Goal: Task Accomplishment & Management: Manage account settings

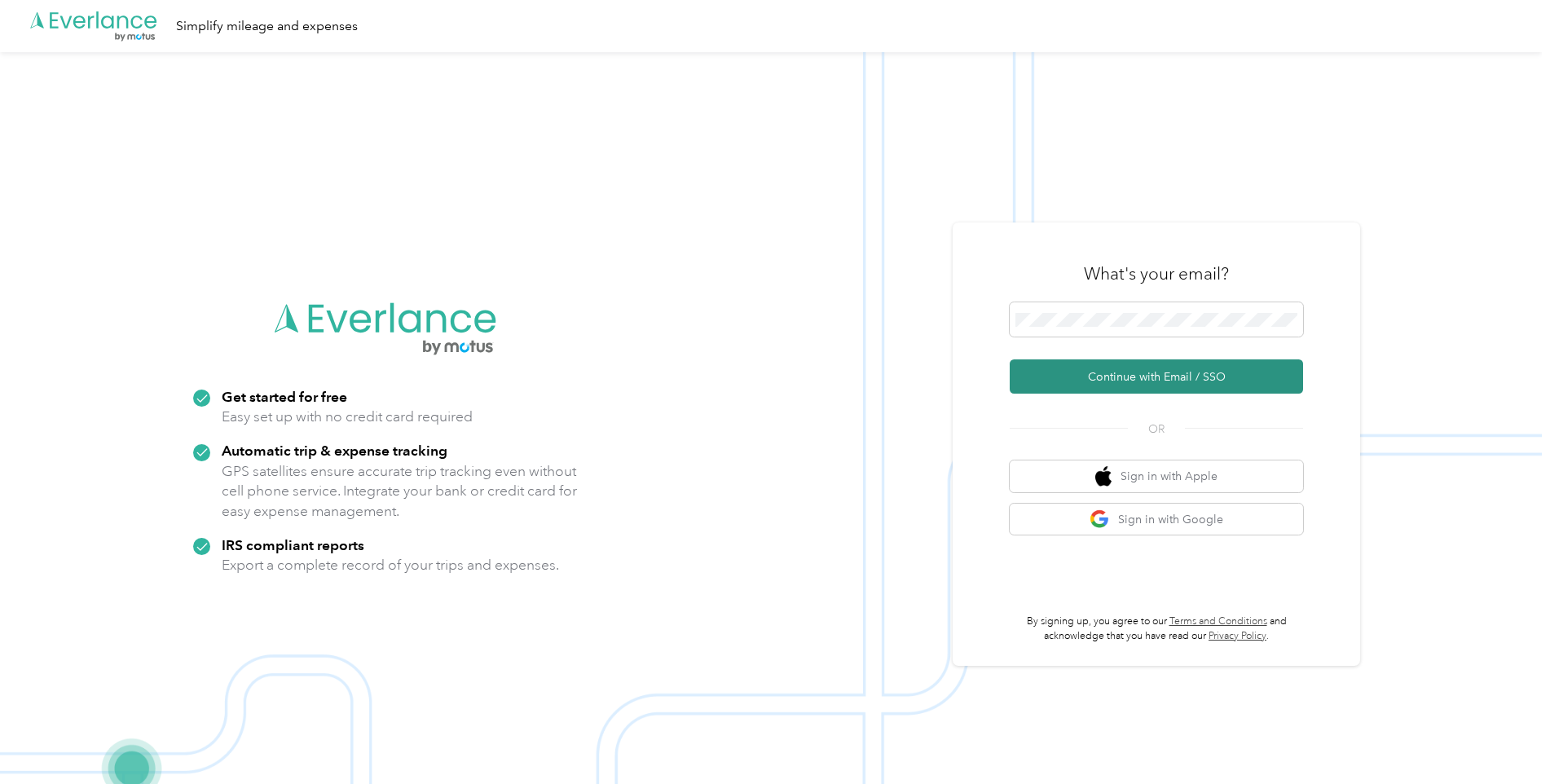
click at [1096, 374] on button "Continue with Email / SSO" at bounding box center [1156, 376] width 293 height 35
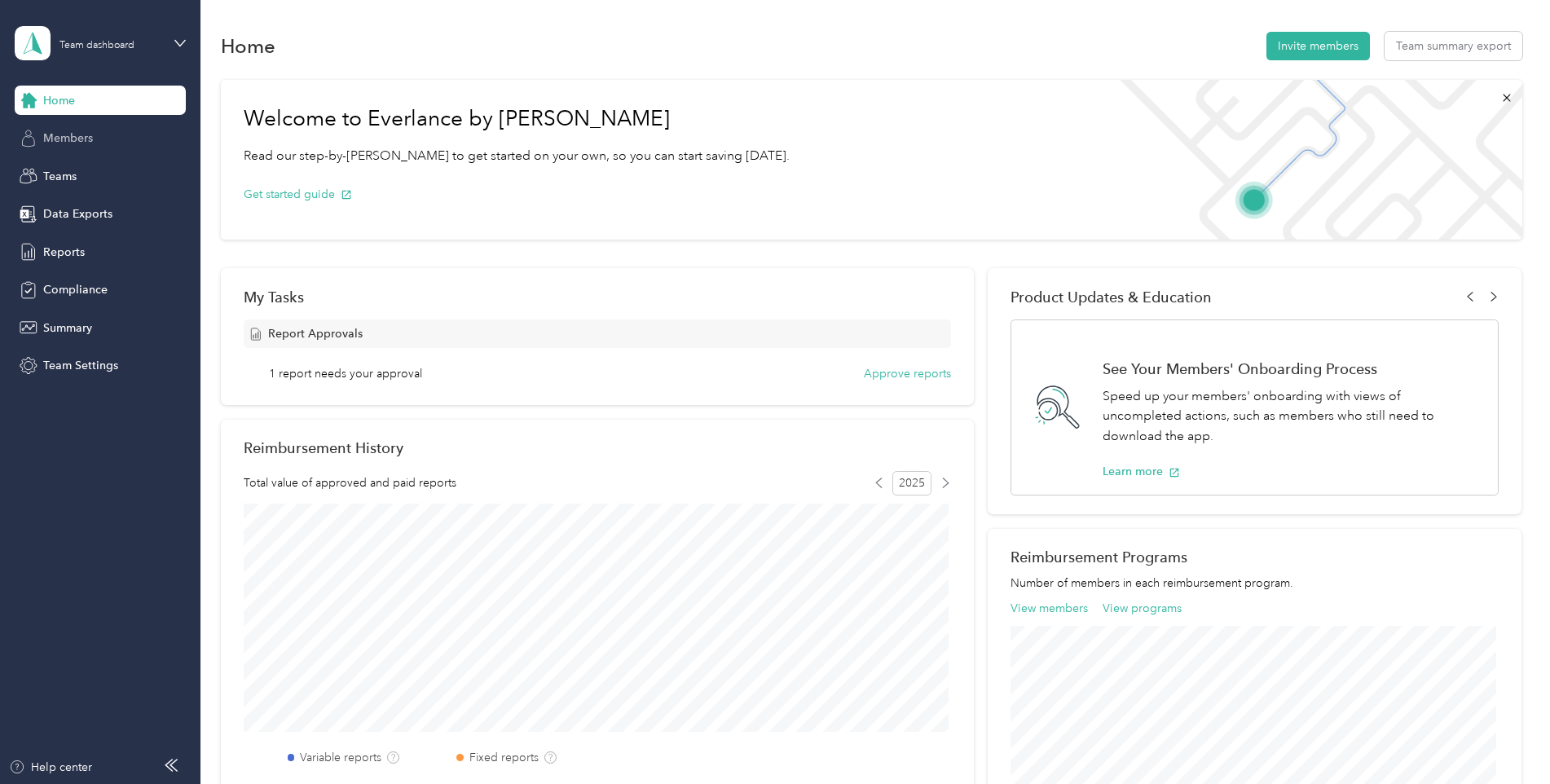
click at [71, 149] on div "Members" at bounding box center [100, 139] width 172 height 30
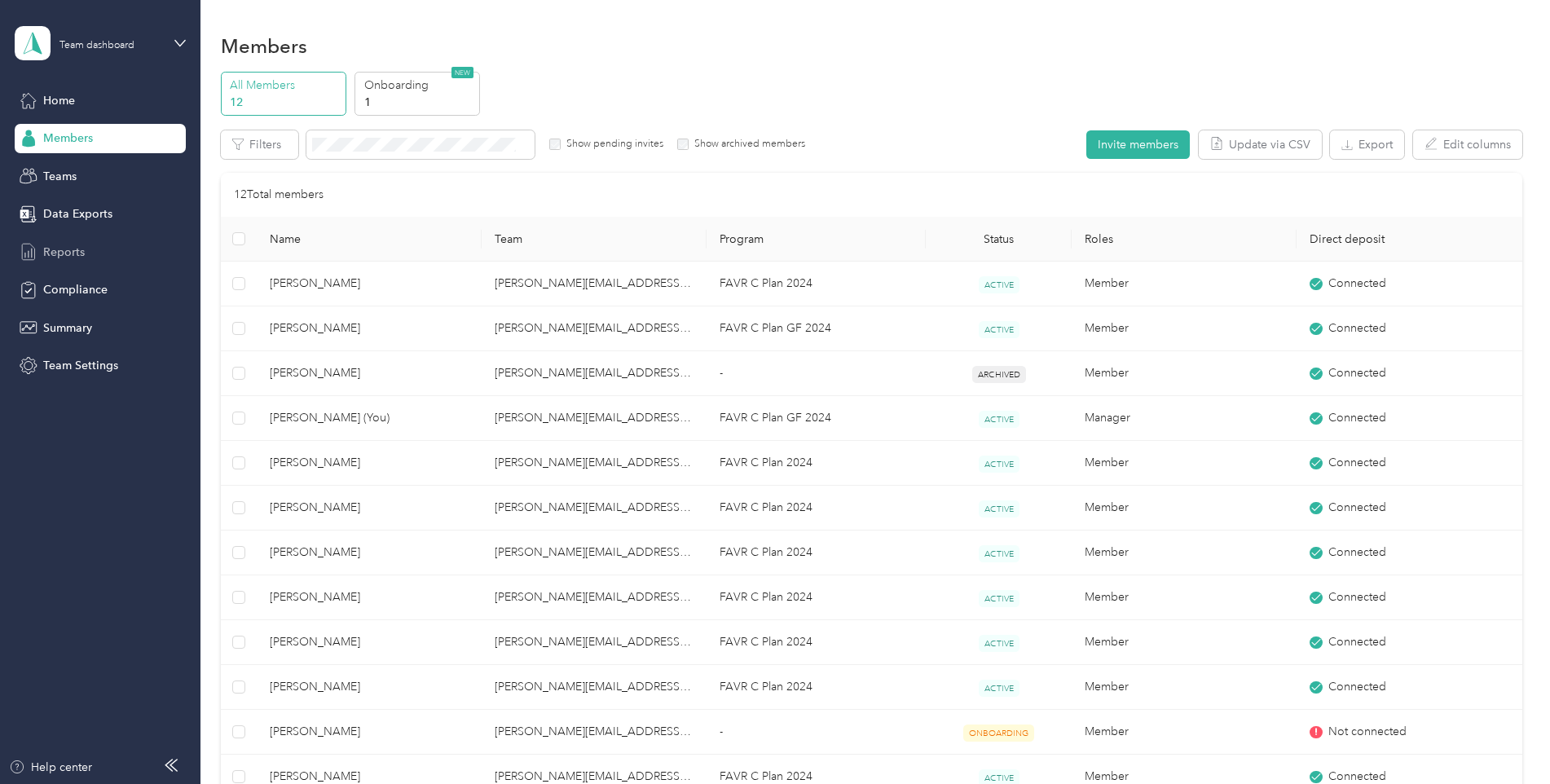
click at [74, 255] on span "Reports" at bounding box center [63, 252] width 41 height 17
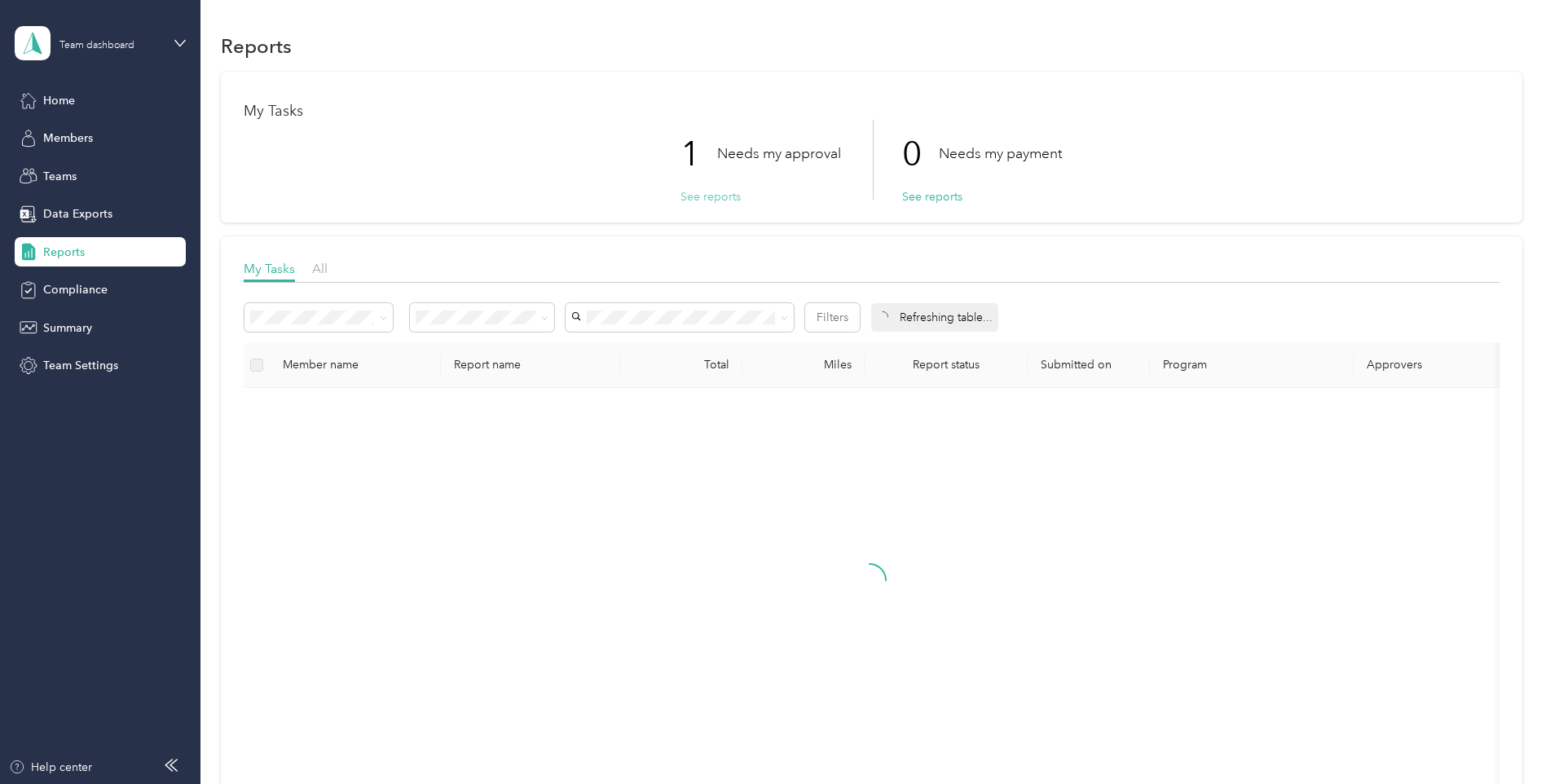
click at [701, 196] on button "See reports" at bounding box center [710, 197] width 60 height 17
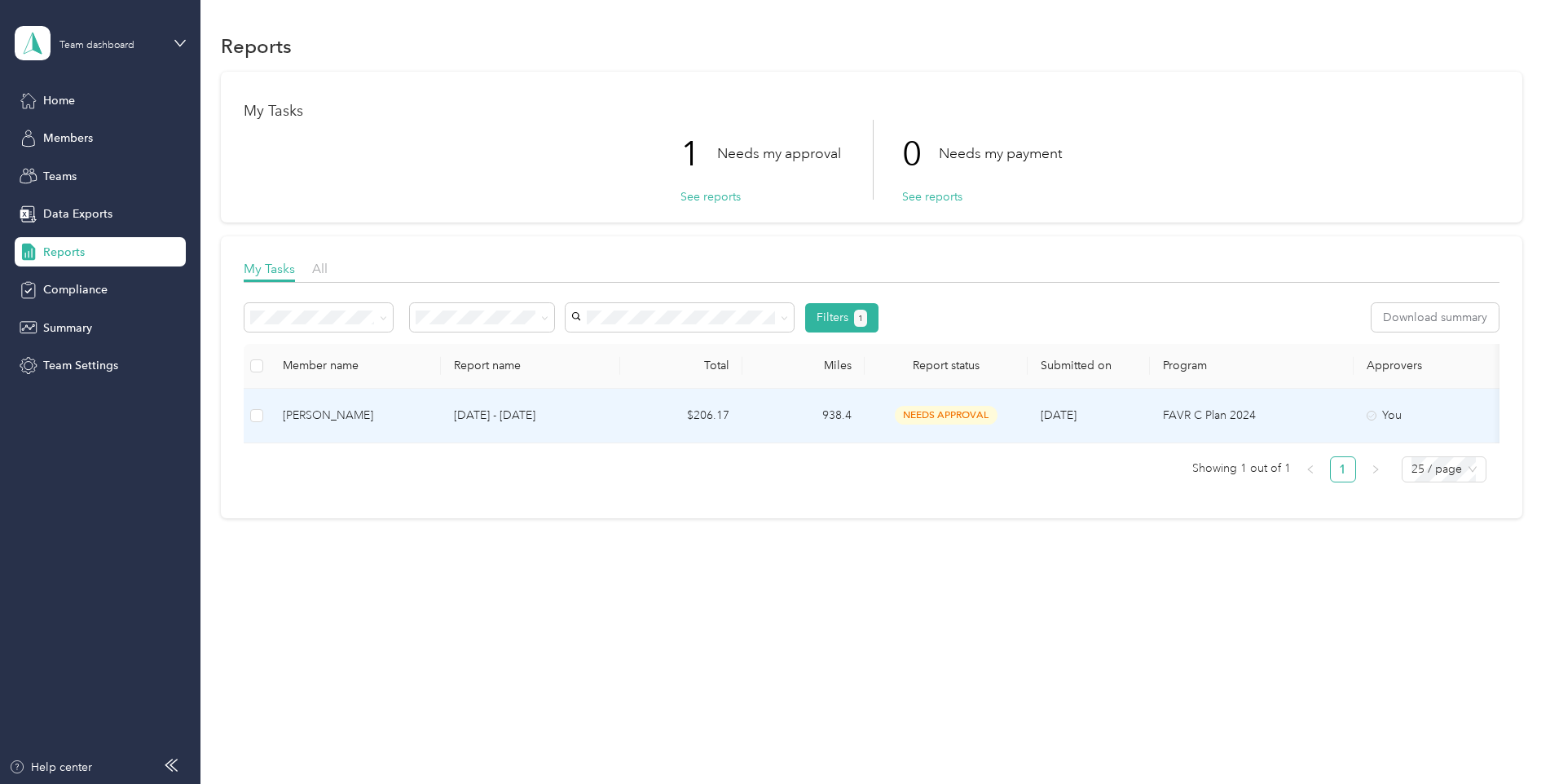
click at [258, 425] on td at bounding box center [256, 416] width 26 height 55
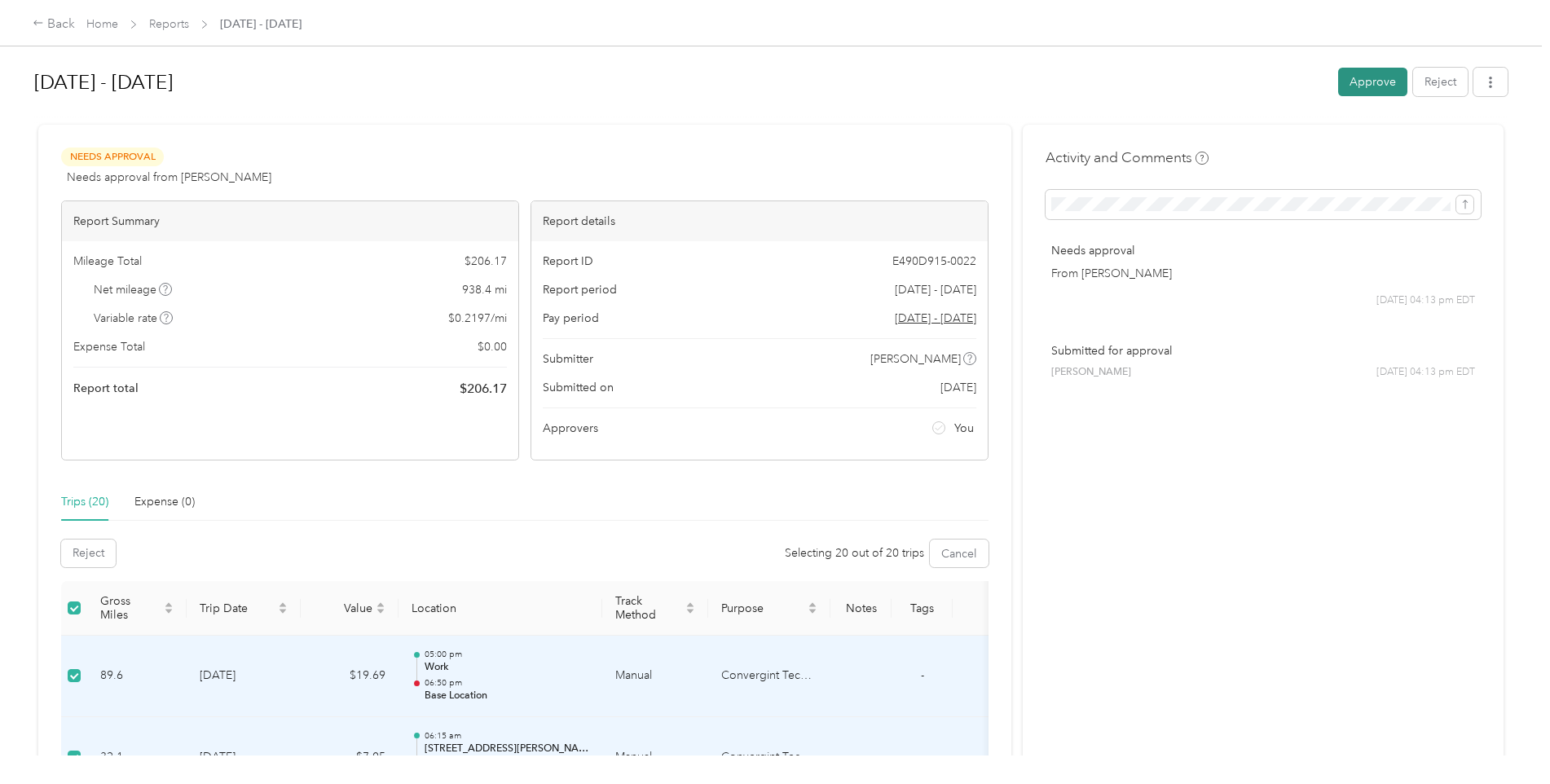
click at [1366, 71] on button "Approve" at bounding box center [1373, 82] width 69 height 29
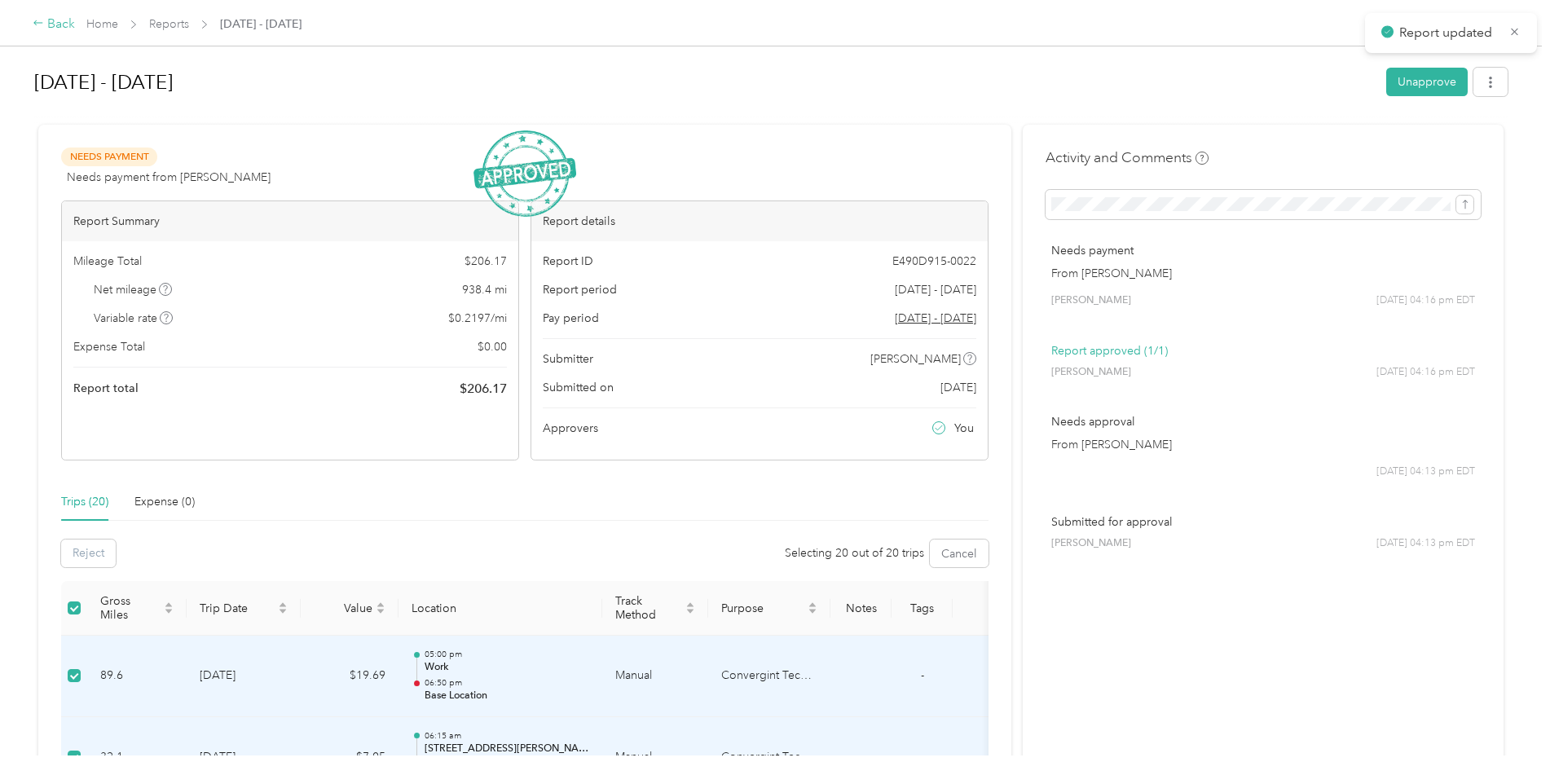
click at [59, 24] on div "Back" at bounding box center [54, 24] width 42 height 19
